Goal: Task Accomplishment & Management: Complete application form

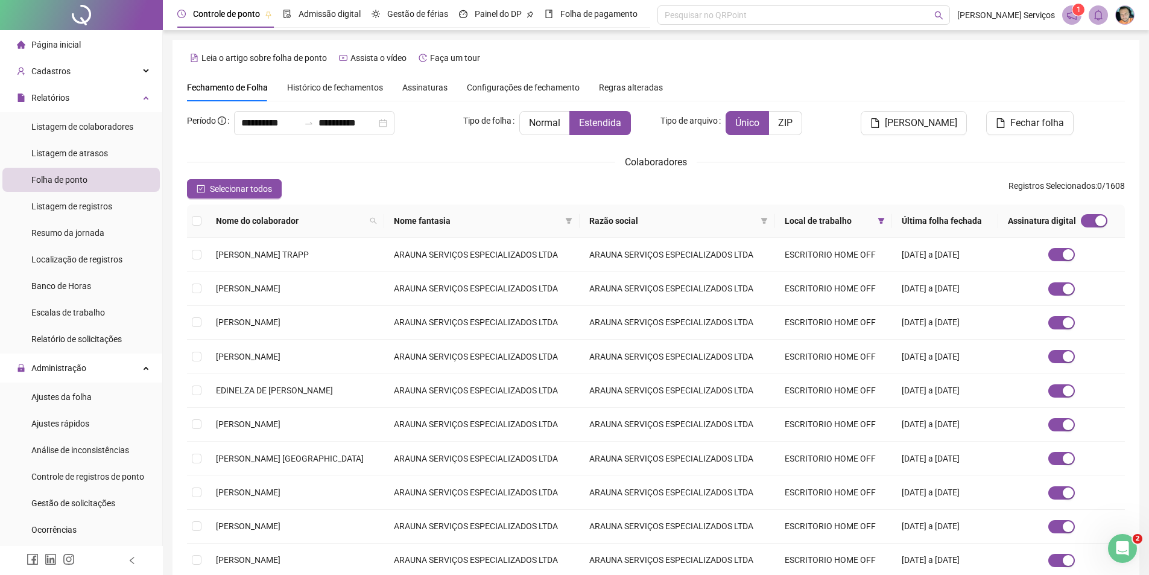
click at [416, 90] on span "Assinaturas" at bounding box center [424, 87] width 45 height 8
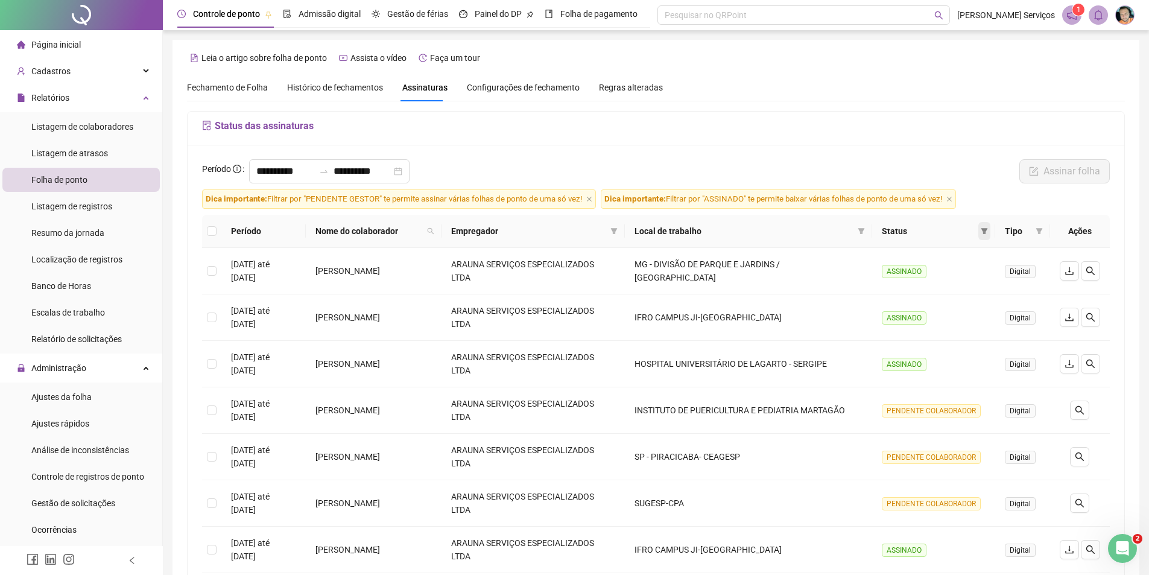
click at [985, 235] on span at bounding box center [984, 231] width 12 height 18
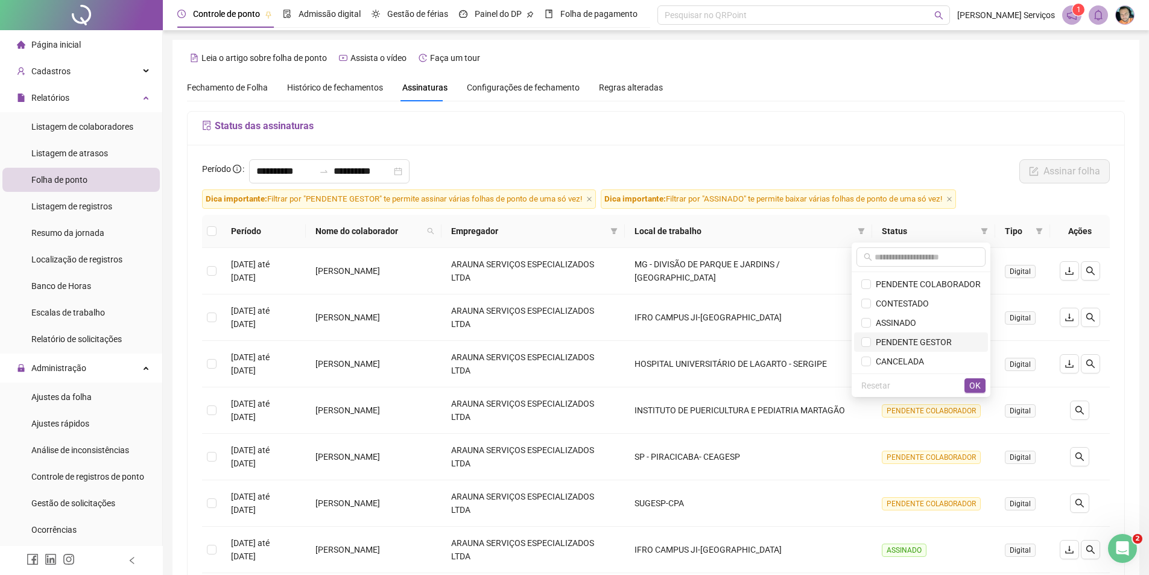
click at [895, 340] on span "PENDENTE GESTOR" at bounding box center [911, 342] width 81 height 10
click at [973, 385] on span "OK" at bounding box center [974, 385] width 11 height 13
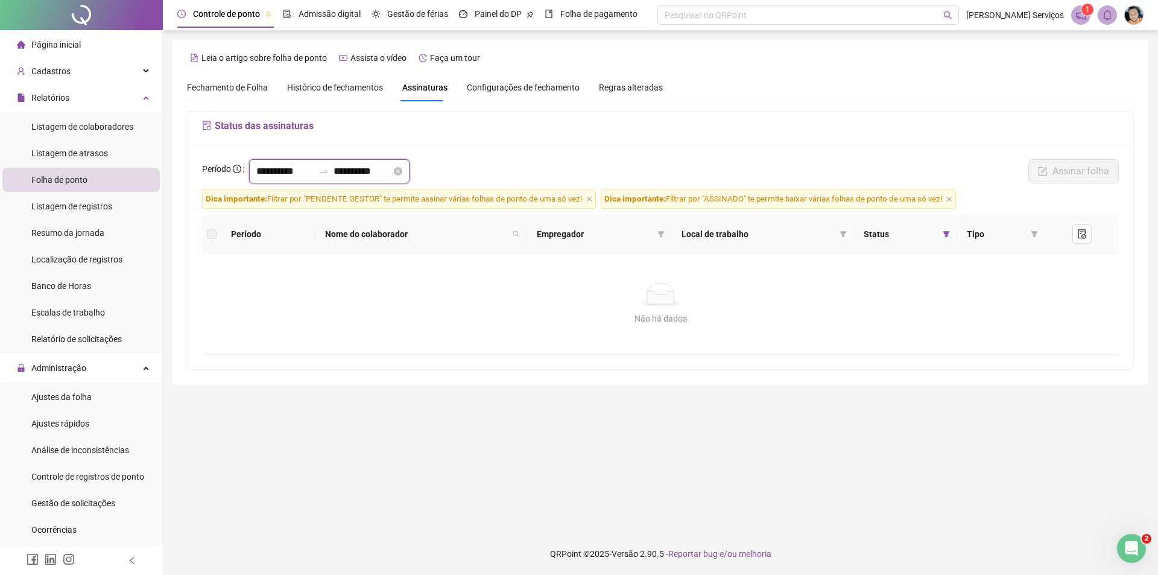
click at [257, 171] on input "**********" at bounding box center [285, 171] width 58 height 14
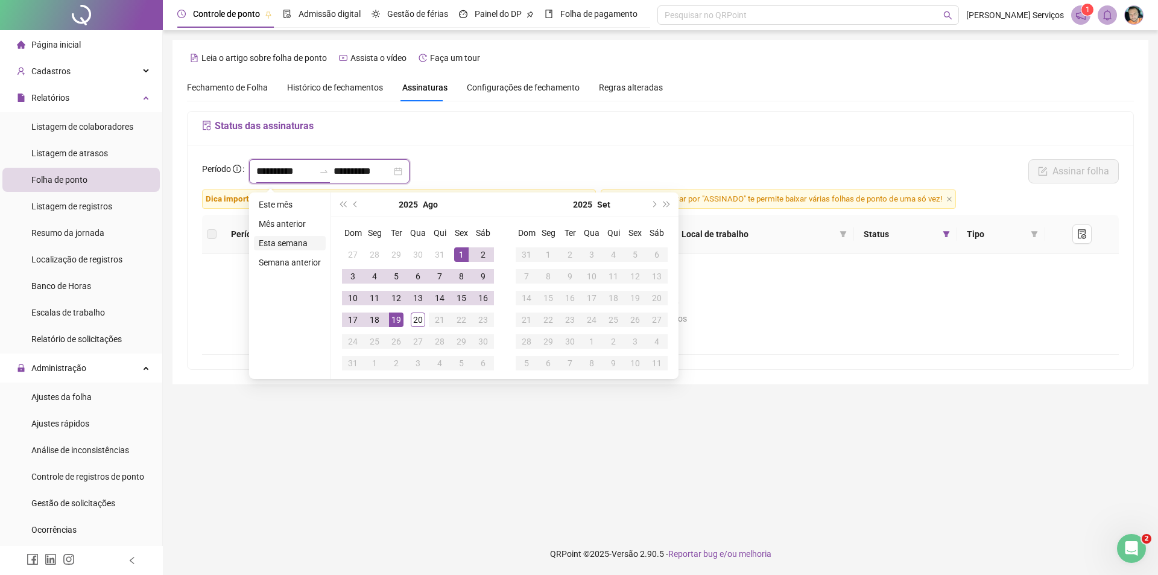
type input "**********"
click at [356, 205] on span "prev-year" at bounding box center [356, 204] width 6 height 6
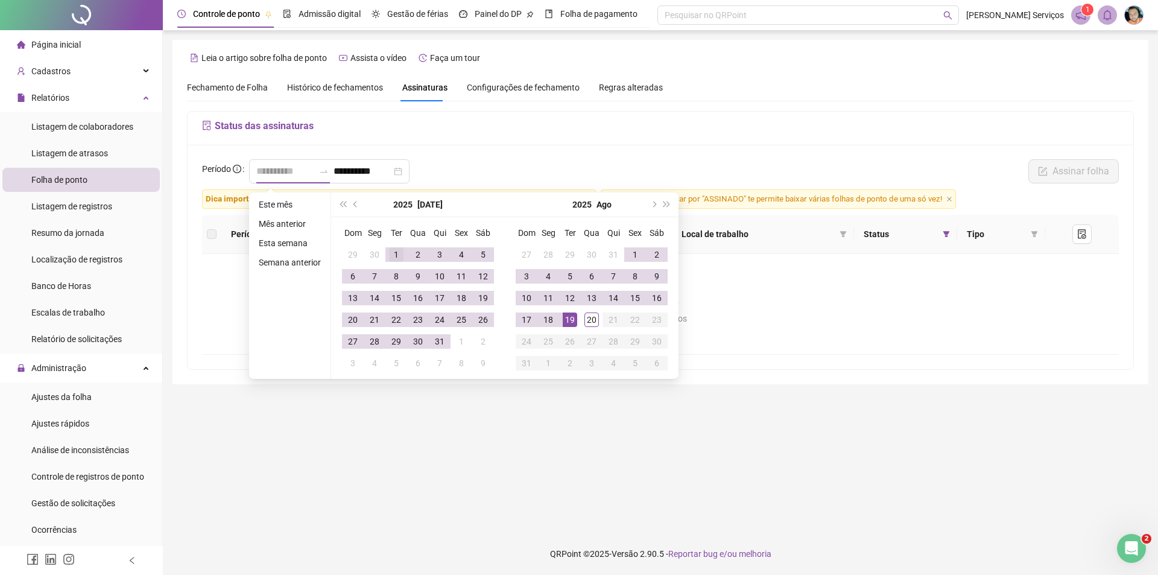
type input "**********"
click at [392, 254] on div "1" at bounding box center [396, 254] width 14 height 14
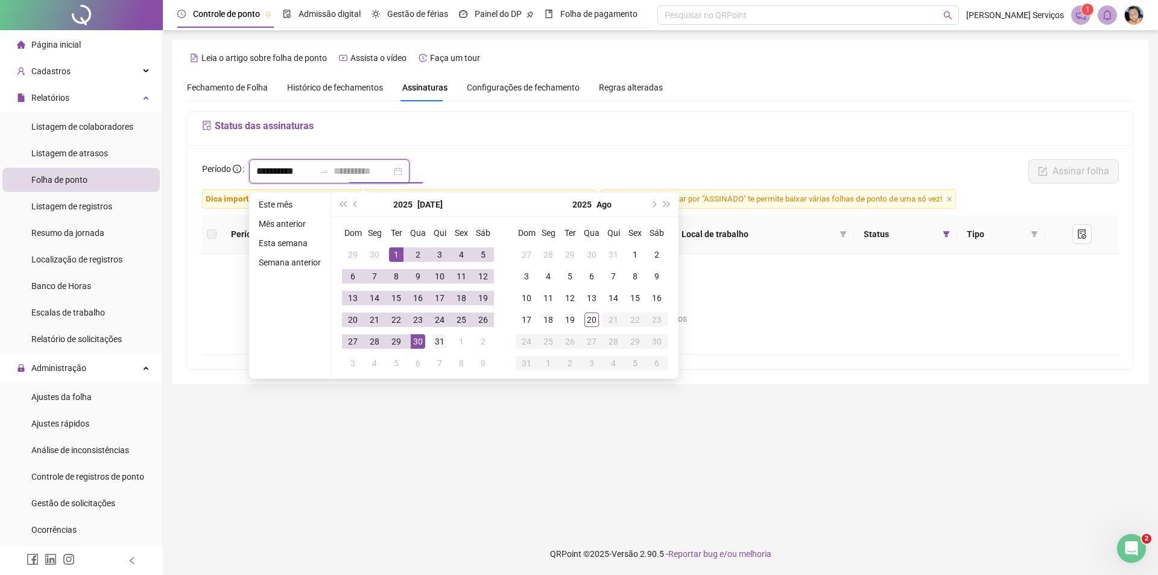
type input "**********"
click at [441, 341] on div "31" at bounding box center [439, 341] width 14 height 14
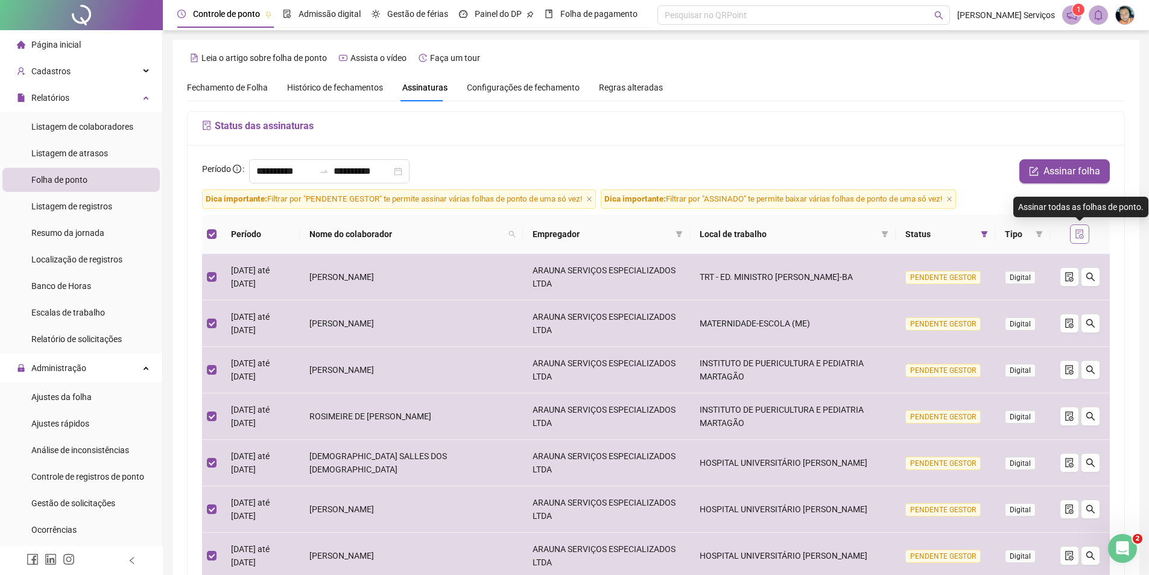
click at [1080, 234] on icon "file-done" at bounding box center [1080, 234] width 10 height 10
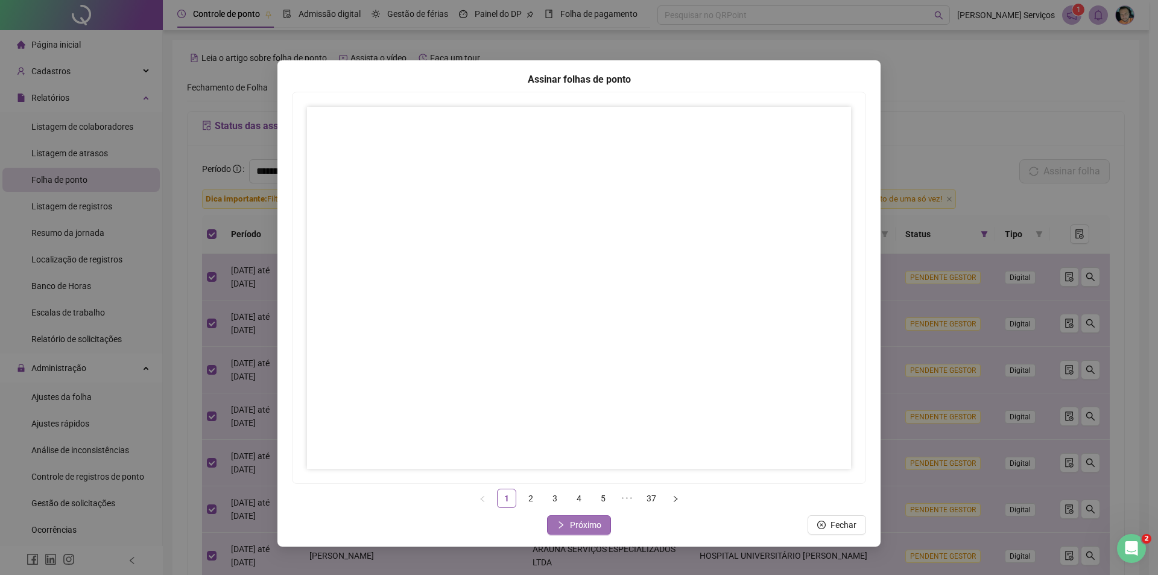
click at [580, 526] on span "Próximo" at bounding box center [585, 524] width 31 height 13
click at [559, 518] on button "Próximo" at bounding box center [579, 524] width 64 height 19
click at [576, 520] on span "Próximo" at bounding box center [585, 524] width 31 height 13
click at [585, 526] on span "Próximo" at bounding box center [585, 524] width 31 height 13
click at [583, 518] on span "Próximo" at bounding box center [585, 524] width 31 height 13
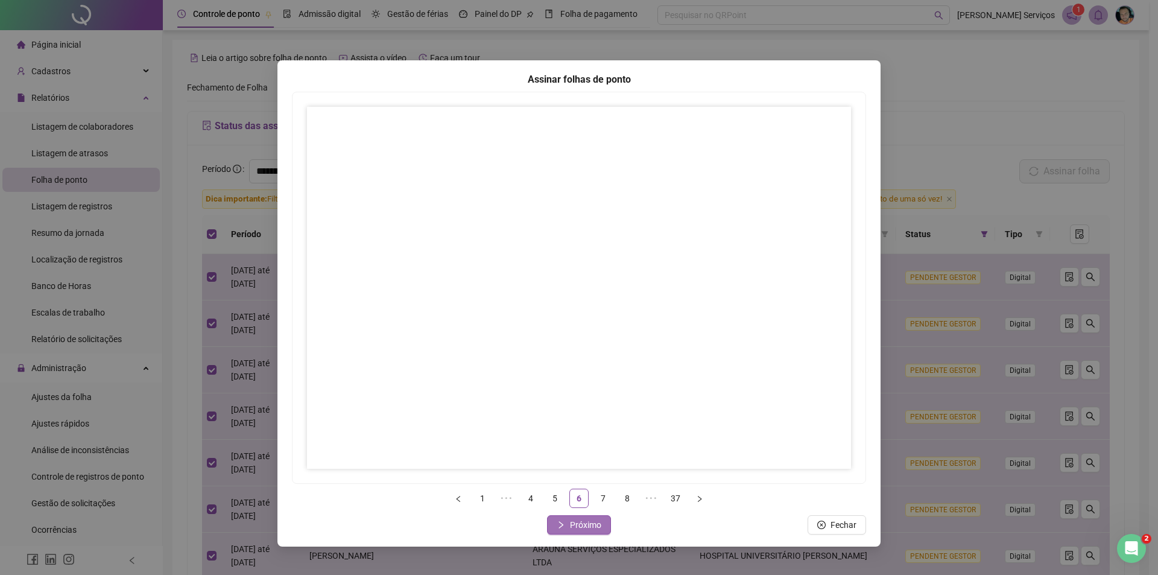
click at [555, 522] on button "Próximo" at bounding box center [579, 524] width 64 height 19
click at [563, 520] on icon "right" at bounding box center [561, 524] width 8 height 8
click at [595, 525] on span "Próximo" at bounding box center [585, 524] width 31 height 13
click at [577, 528] on span "Próximo" at bounding box center [585, 524] width 31 height 13
click at [566, 521] on button "Próximo" at bounding box center [579, 524] width 64 height 19
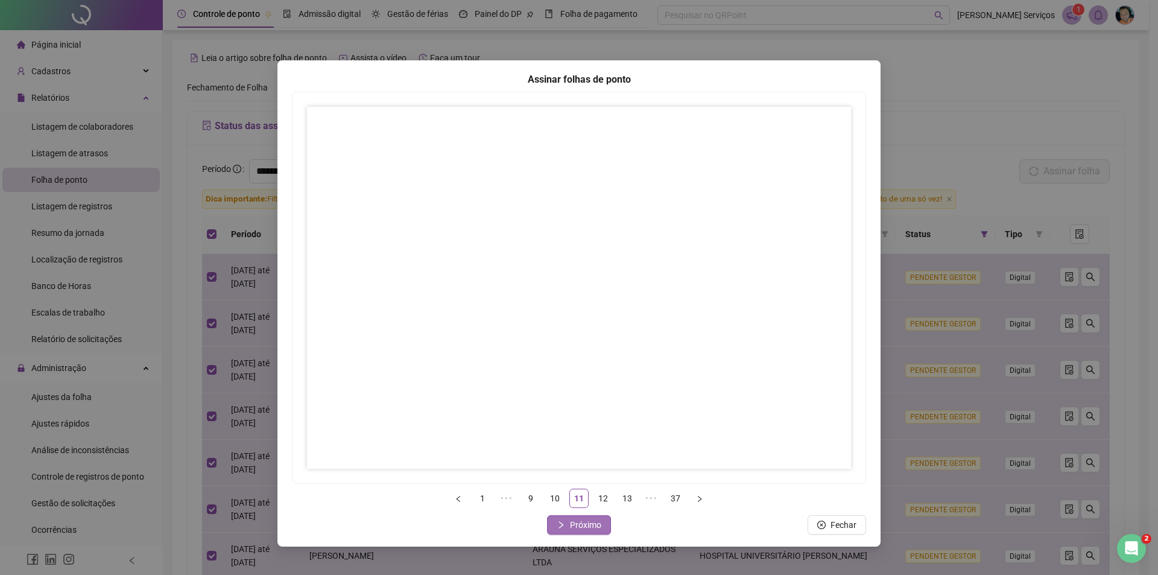
click at [585, 522] on span "Próximo" at bounding box center [585, 524] width 31 height 13
click at [570, 523] on span "Próximo" at bounding box center [585, 524] width 31 height 13
click at [564, 525] on icon "right" at bounding box center [561, 524] width 8 height 8
click at [568, 526] on button "Próximo" at bounding box center [579, 524] width 64 height 19
click at [595, 520] on span "Próximo" at bounding box center [585, 524] width 31 height 13
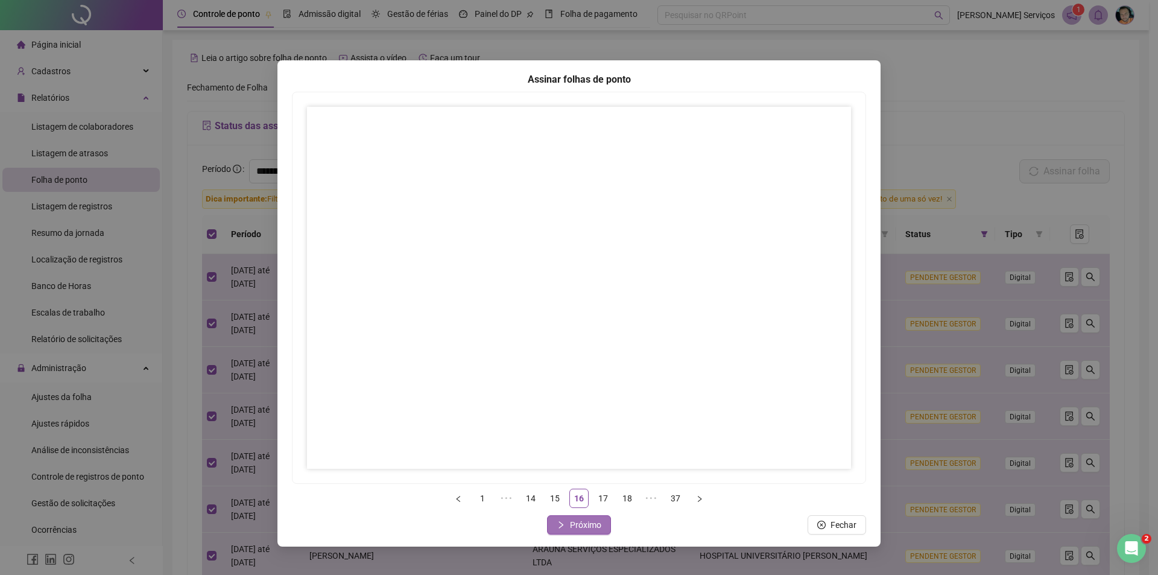
click at [570, 523] on span "Próximo" at bounding box center [585, 524] width 31 height 13
click at [566, 523] on button "Próximo" at bounding box center [579, 524] width 64 height 19
click at [573, 525] on span "Próximo" at bounding box center [585, 524] width 31 height 13
click at [563, 521] on icon "right" at bounding box center [561, 524] width 8 height 8
click at [566, 526] on button "Próximo" at bounding box center [579, 524] width 64 height 19
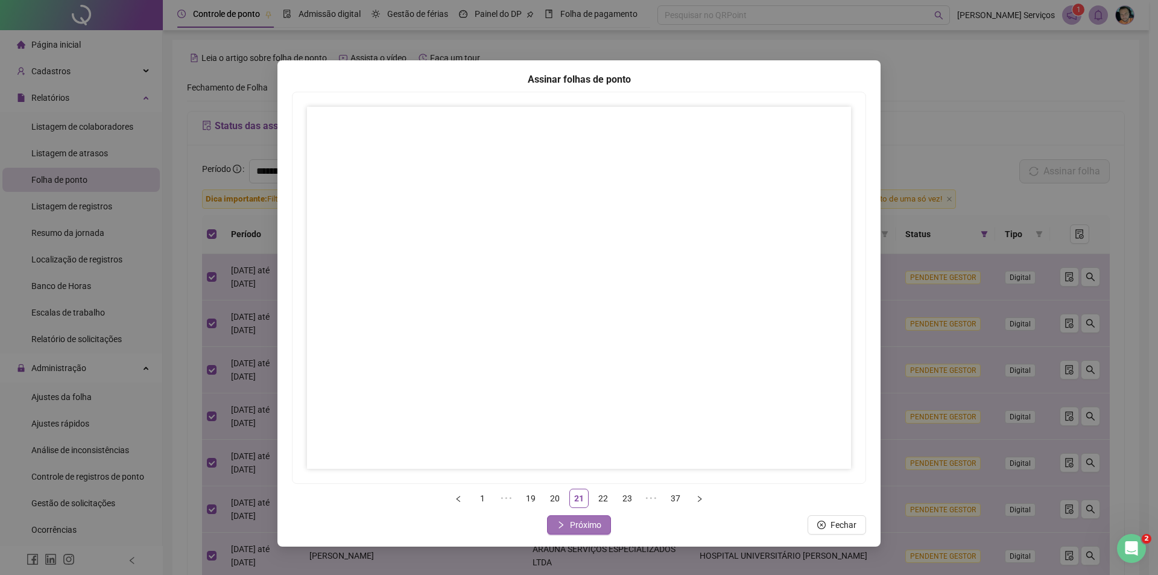
click at [583, 527] on span "Próximo" at bounding box center [585, 524] width 31 height 13
click at [566, 524] on button "Próximo" at bounding box center [579, 524] width 64 height 19
click at [584, 526] on span "Próximo" at bounding box center [585, 524] width 31 height 13
click at [578, 527] on span "Próximo" at bounding box center [585, 524] width 31 height 13
click at [560, 528] on icon "right" at bounding box center [561, 524] width 4 height 7
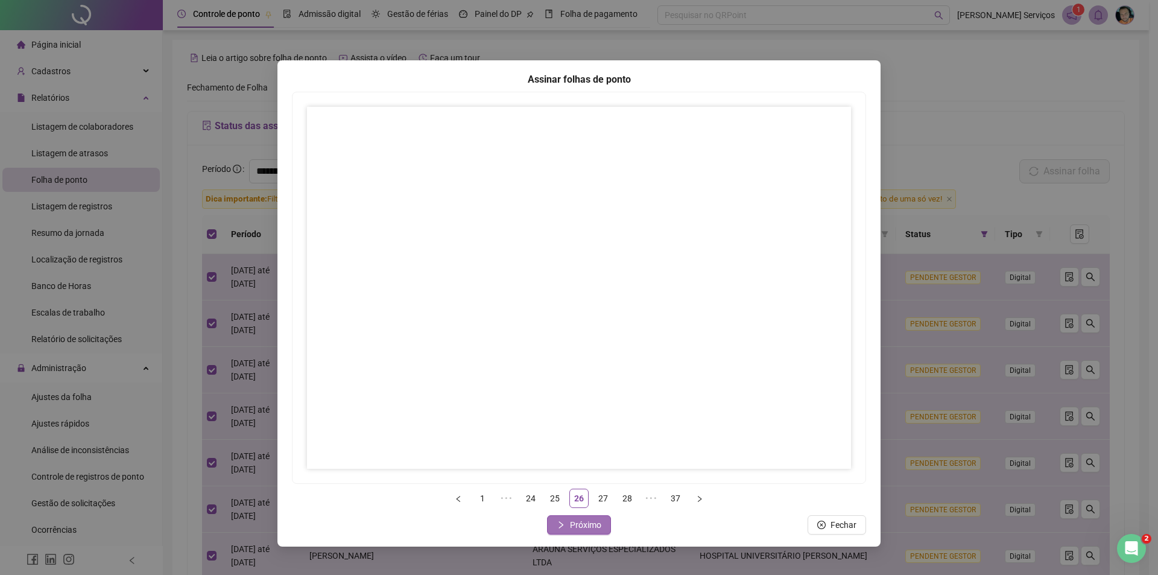
click at [568, 525] on button "Próximo" at bounding box center [579, 524] width 64 height 19
click at [566, 525] on button "Próximo" at bounding box center [579, 524] width 64 height 19
click at [563, 525] on icon "right" at bounding box center [561, 524] width 4 height 7
click at [571, 524] on span "Próximo" at bounding box center [585, 524] width 31 height 13
click at [566, 530] on button "Próximo" at bounding box center [579, 524] width 64 height 19
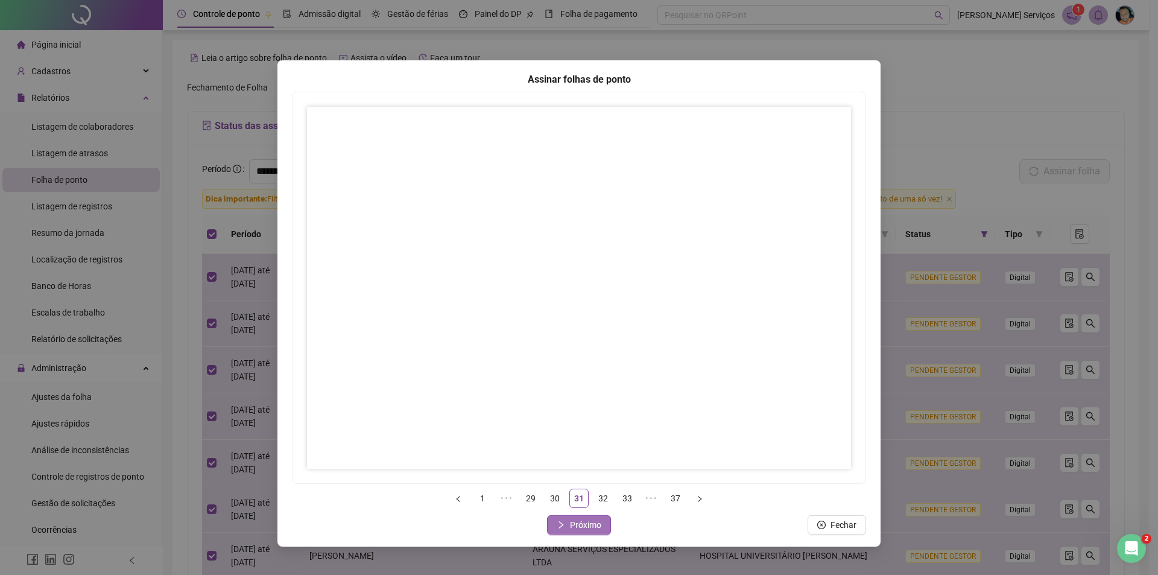
click at [565, 523] on icon "right" at bounding box center [561, 524] width 8 height 8
click at [581, 520] on span "Próximo" at bounding box center [585, 524] width 31 height 13
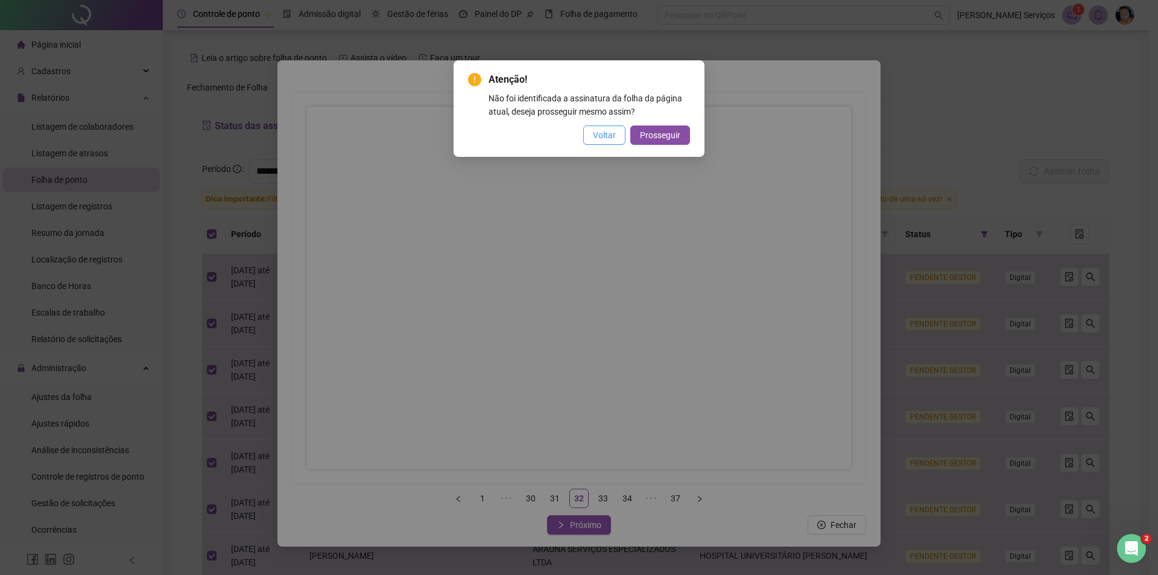
click at [614, 138] on span "Voltar" at bounding box center [604, 134] width 23 height 13
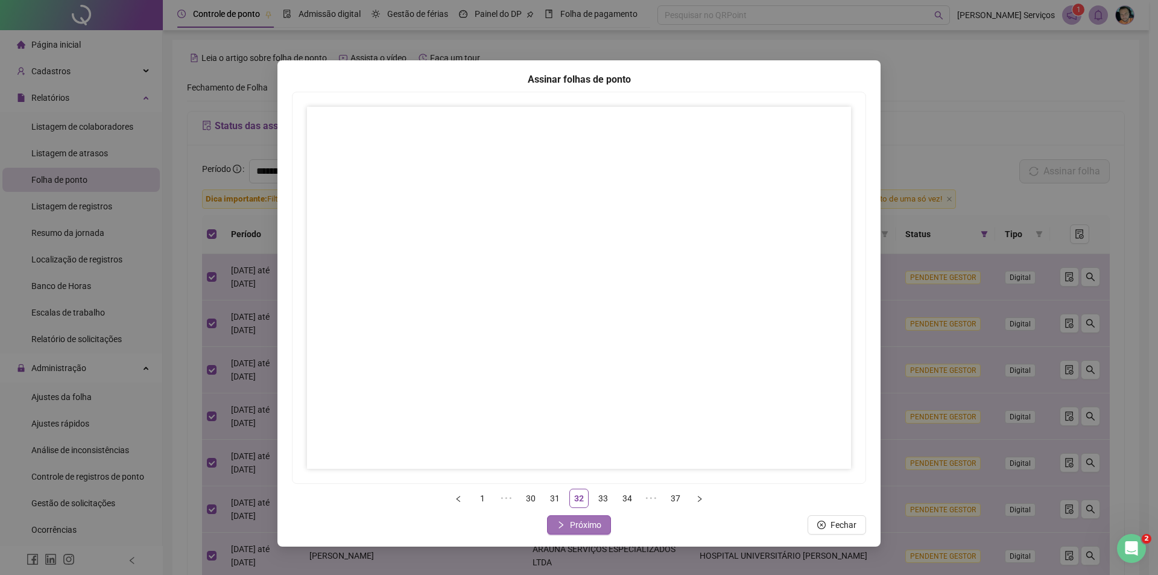
click at [588, 520] on span "Próximo" at bounding box center [585, 524] width 31 height 13
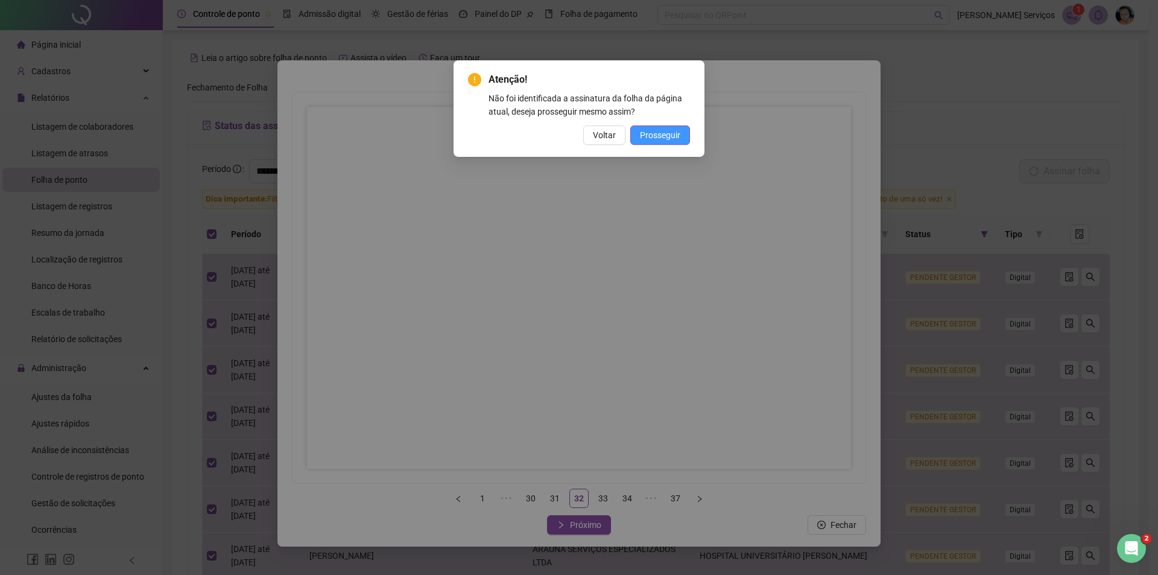
click at [650, 133] on span "Prosseguir" at bounding box center [660, 134] width 40 height 13
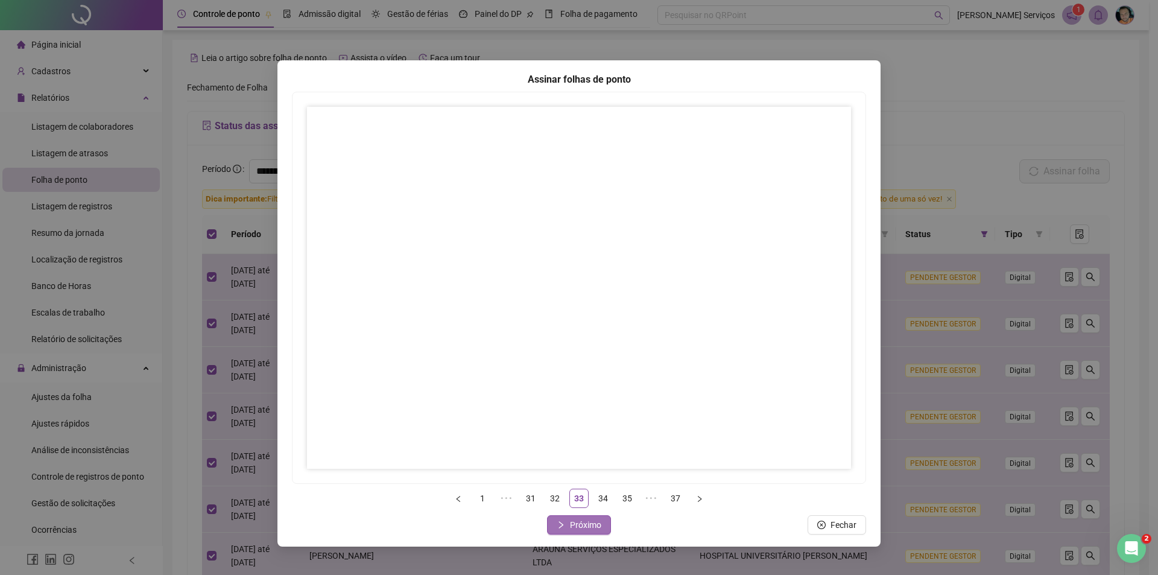
click at [570, 521] on span "Próximo" at bounding box center [585, 524] width 31 height 13
click at [590, 523] on span "Próximo" at bounding box center [585, 524] width 31 height 13
click at [572, 528] on span "Próximo" at bounding box center [585, 524] width 31 height 13
click at [580, 520] on span "Próximo" at bounding box center [585, 524] width 31 height 13
click at [580, 530] on span "Fechar" at bounding box center [586, 524] width 26 height 13
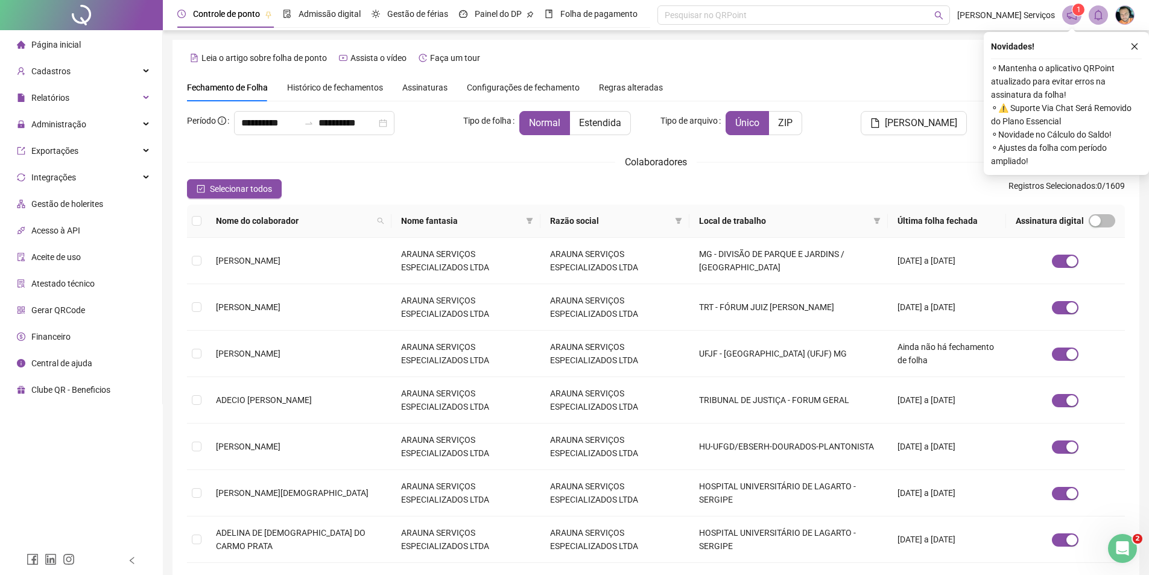
click at [422, 89] on span "Assinaturas" at bounding box center [424, 87] width 45 height 8
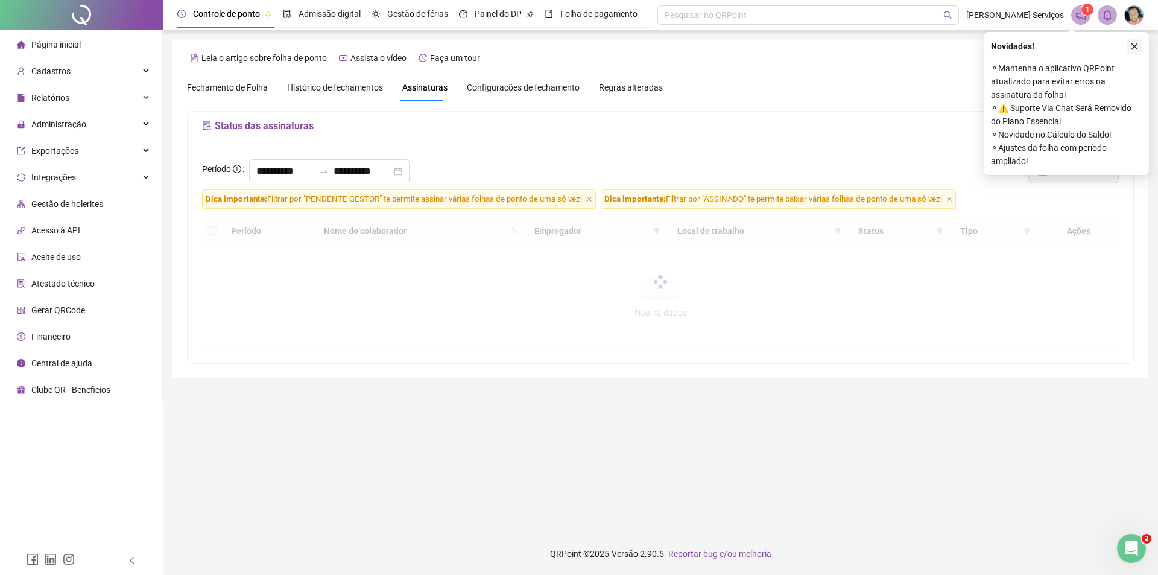
click at [1135, 49] on icon "close" at bounding box center [1134, 46] width 8 height 8
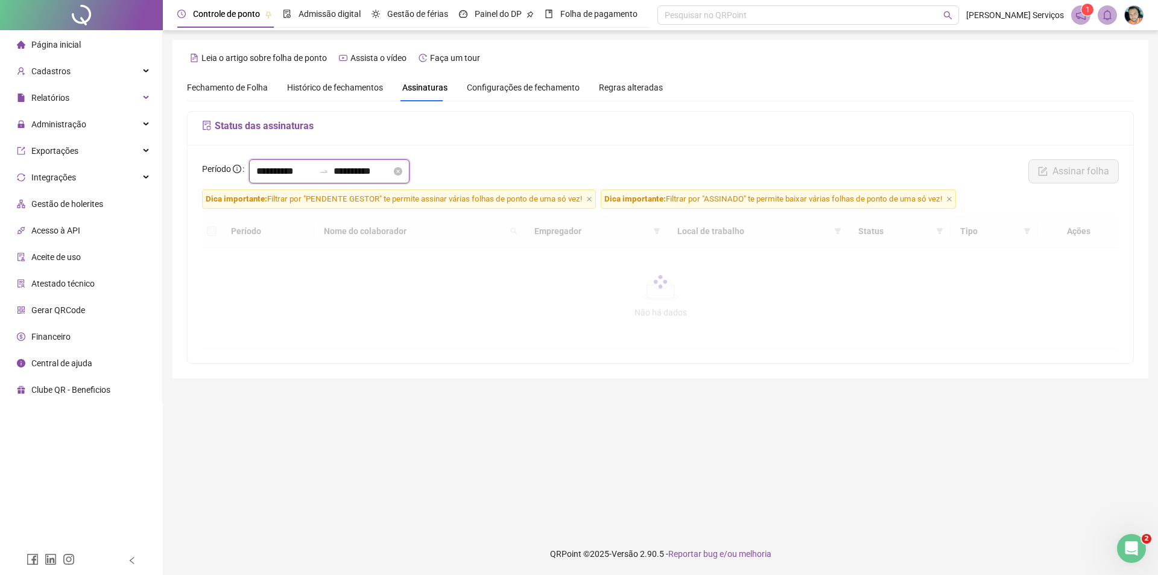
click at [259, 172] on input "**********" at bounding box center [285, 171] width 58 height 14
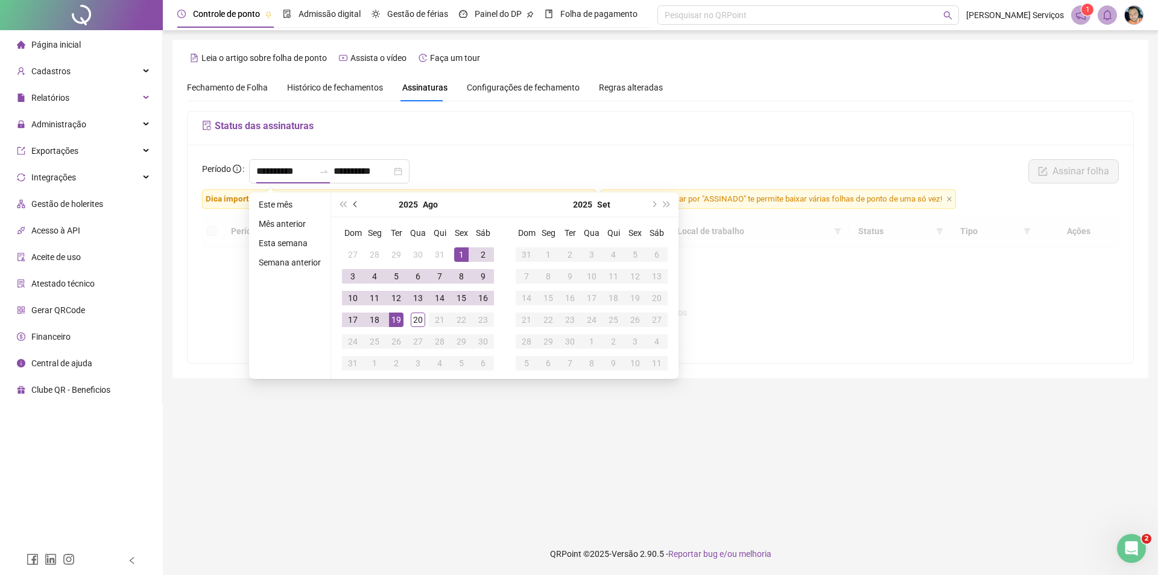
click at [352, 206] on button "prev-year" at bounding box center [355, 204] width 13 height 24
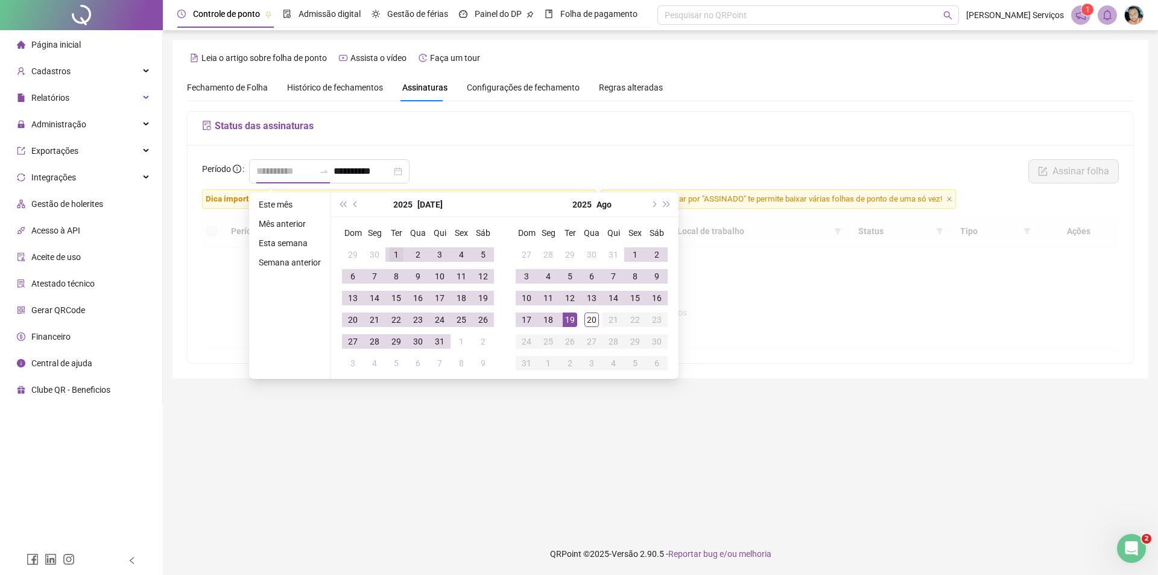
type input "**********"
click at [394, 256] on div "1" at bounding box center [396, 254] width 14 height 14
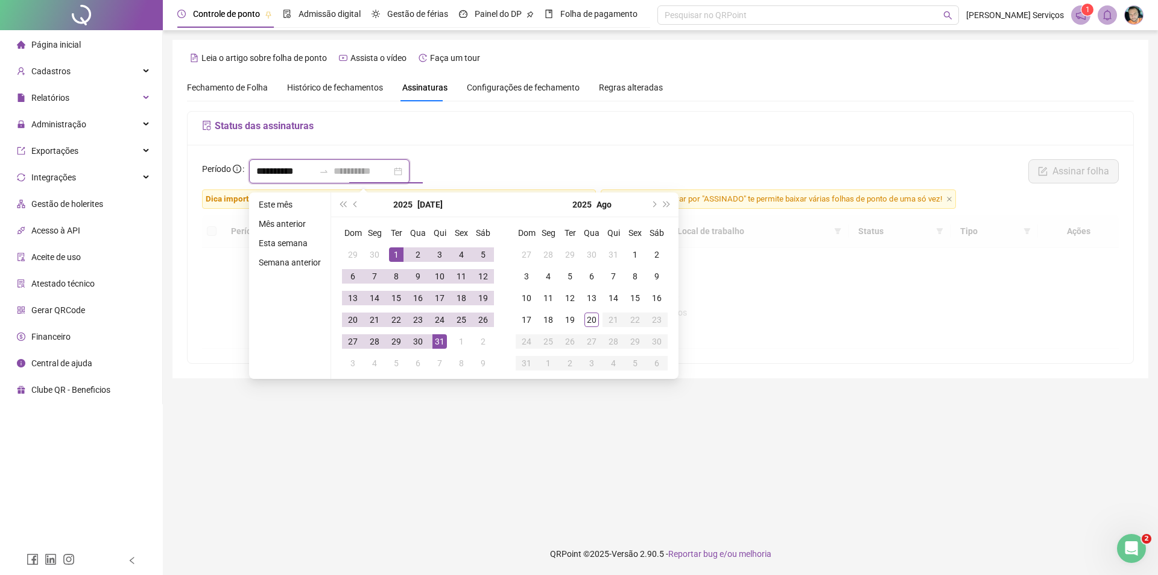
type input "**********"
click at [447, 342] on td "31" at bounding box center [440, 341] width 22 height 22
